Goal: Navigation & Orientation: Go to known website

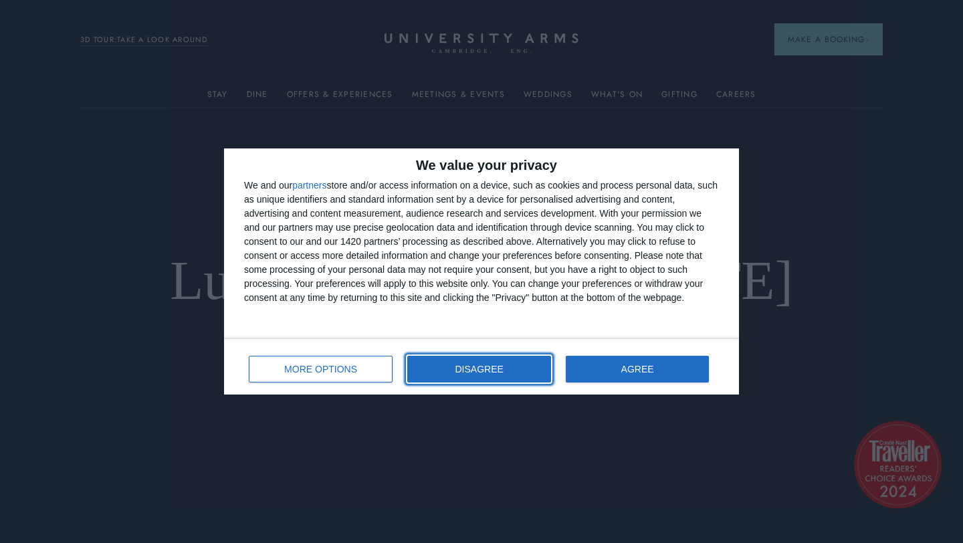
click at [481, 371] on span "DISAGREE" at bounding box center [480, 369] width 48 height 9
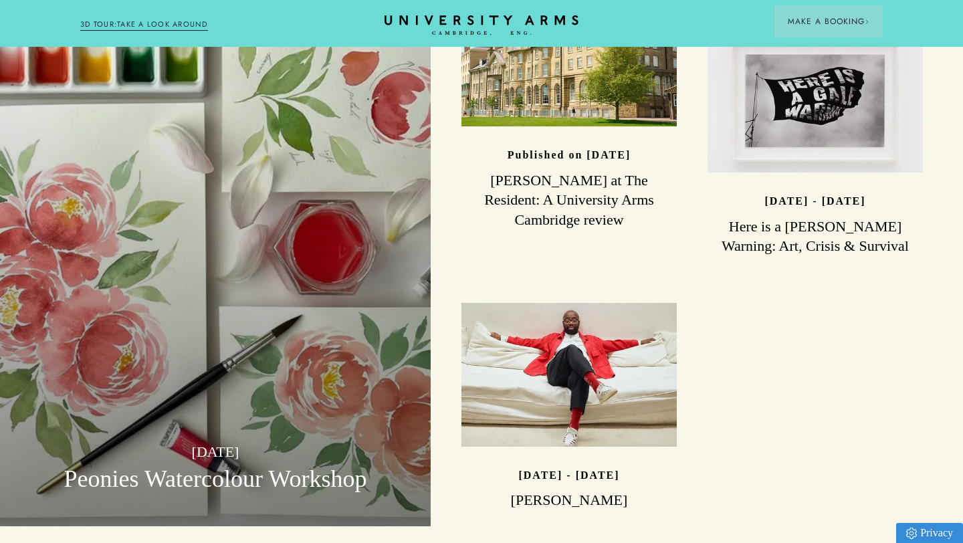
scroll to position [3547, 0]
